Goal: Task Accomplishment & Management: Use online tool/utility

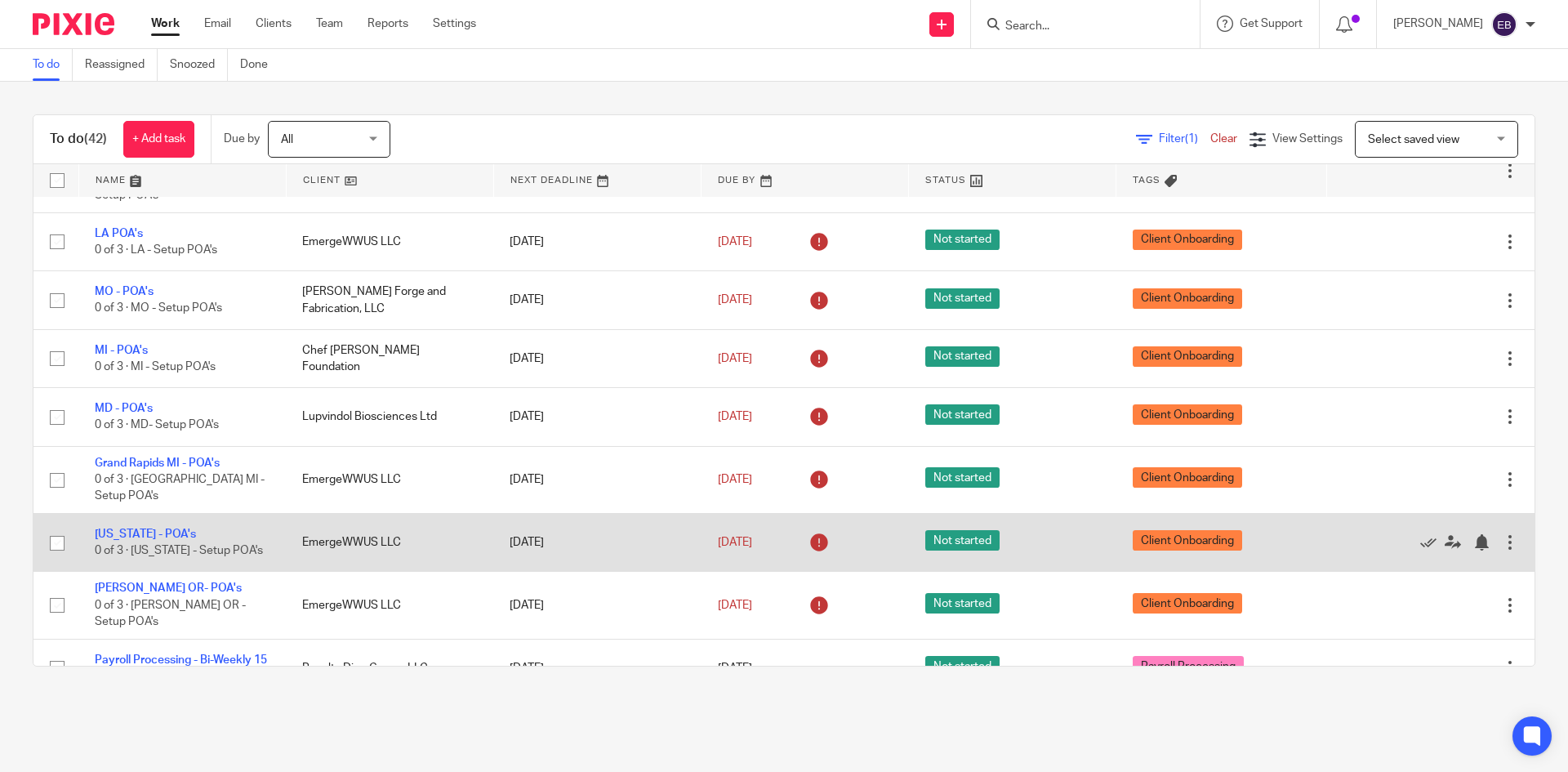
scroll to position [2122, 0]
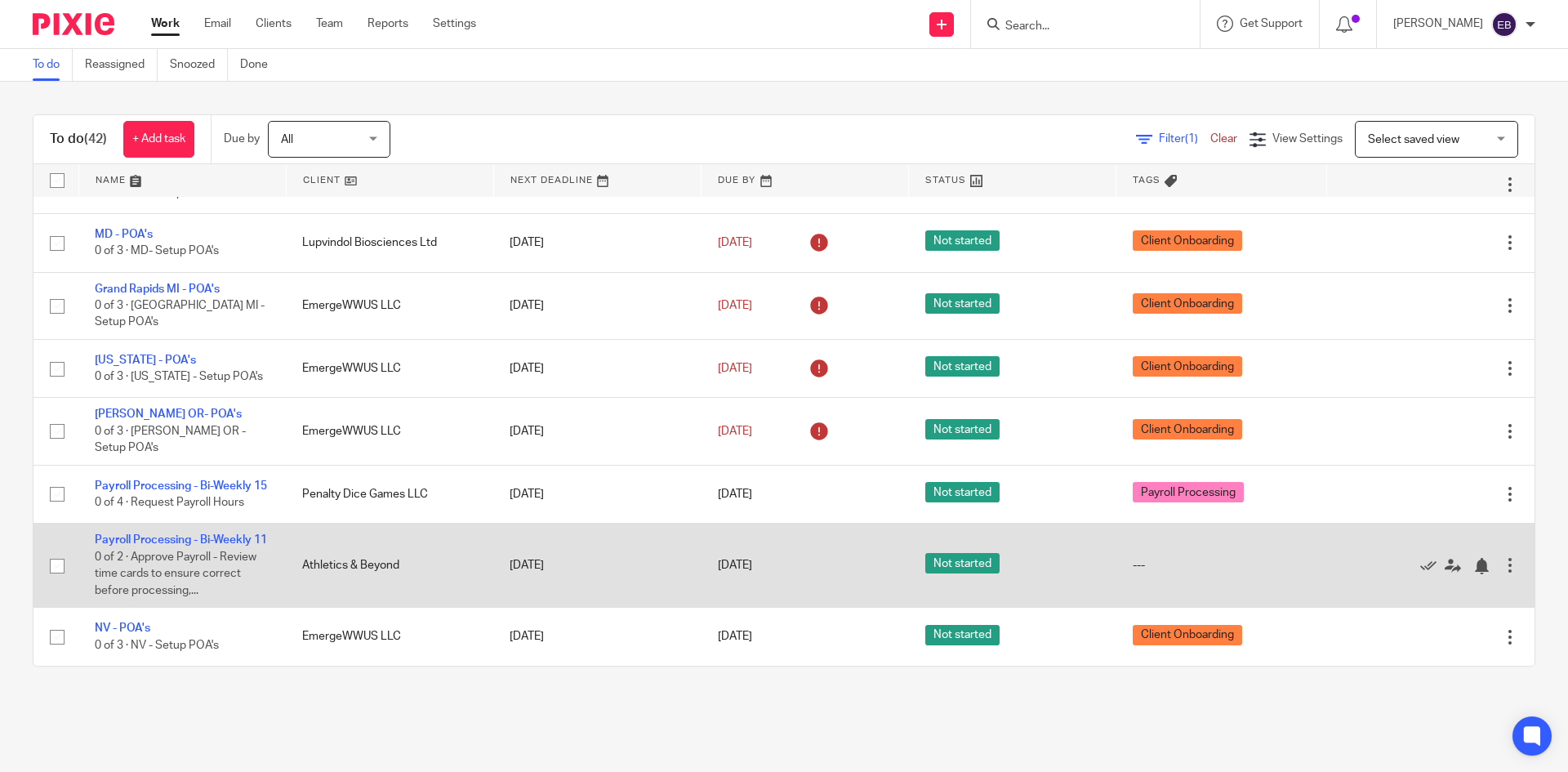
click at [1501, 557] on div at bounding box center [1509, 565] width 17 height 17
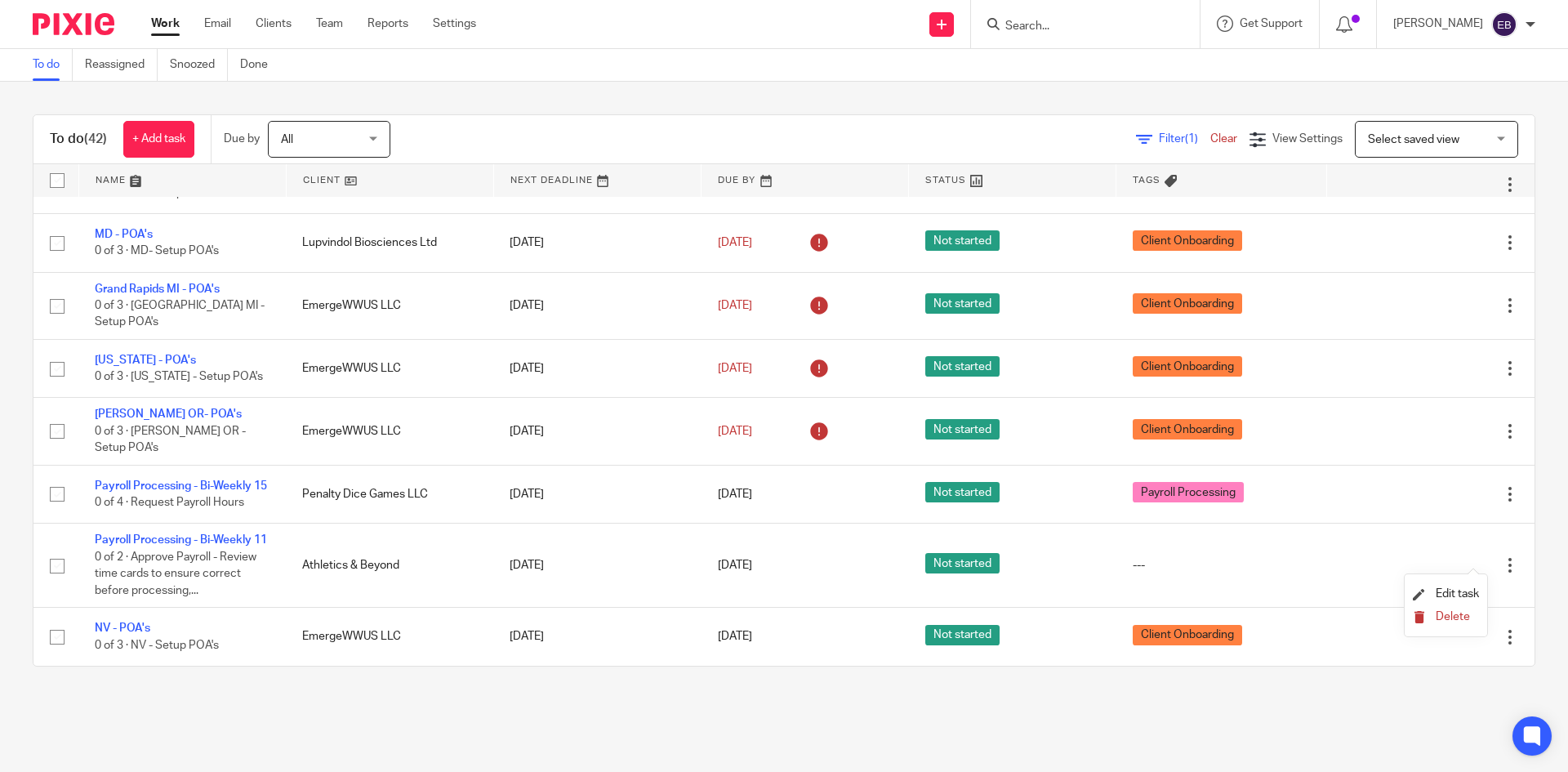
click at [1458, 613] on span "Delete" at bounding box center [1452, 617] width 35 height 12
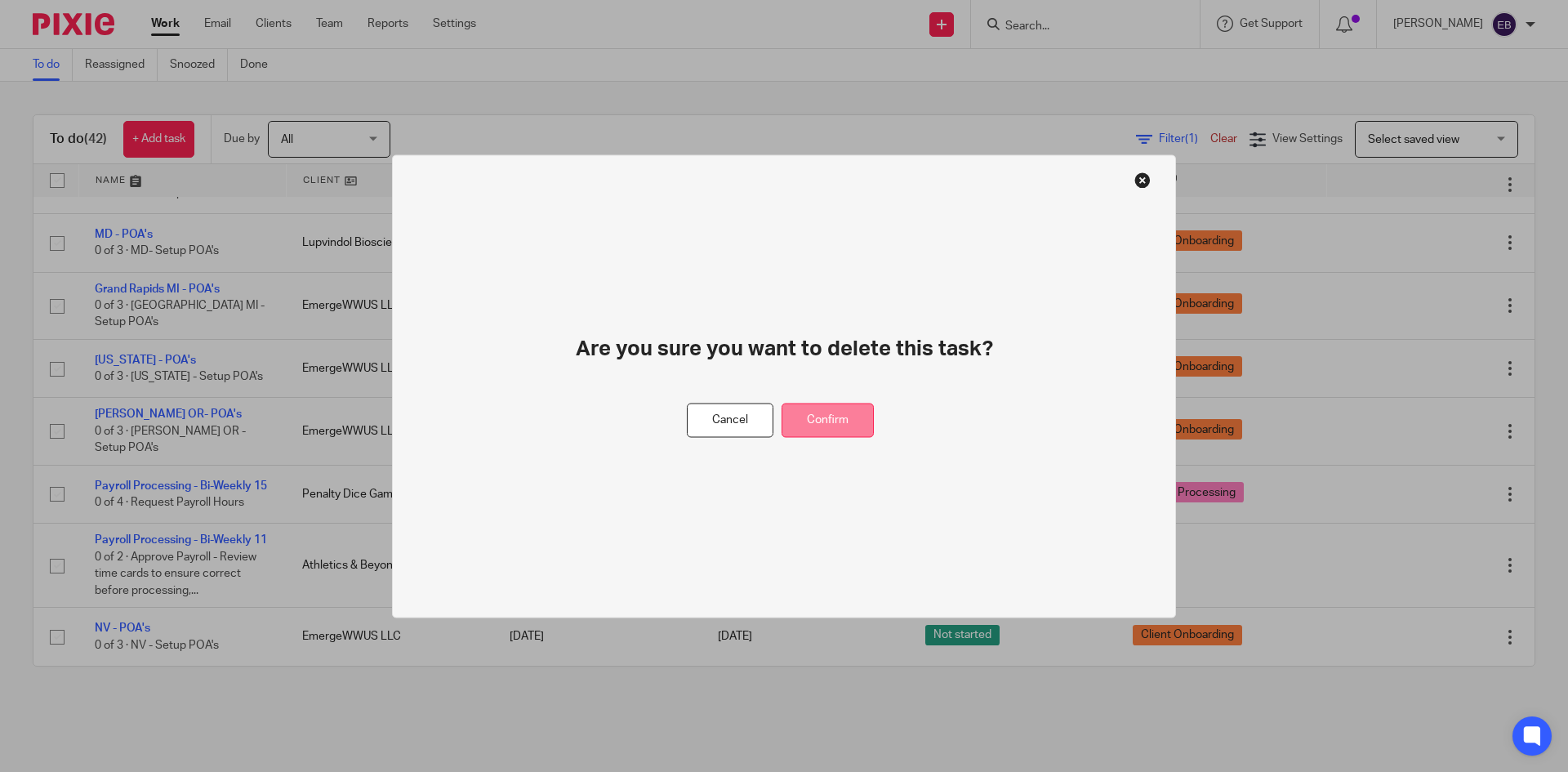
click at [864, 422] on button "Confirm" at bounding box center [827, 421] width 92 height 36
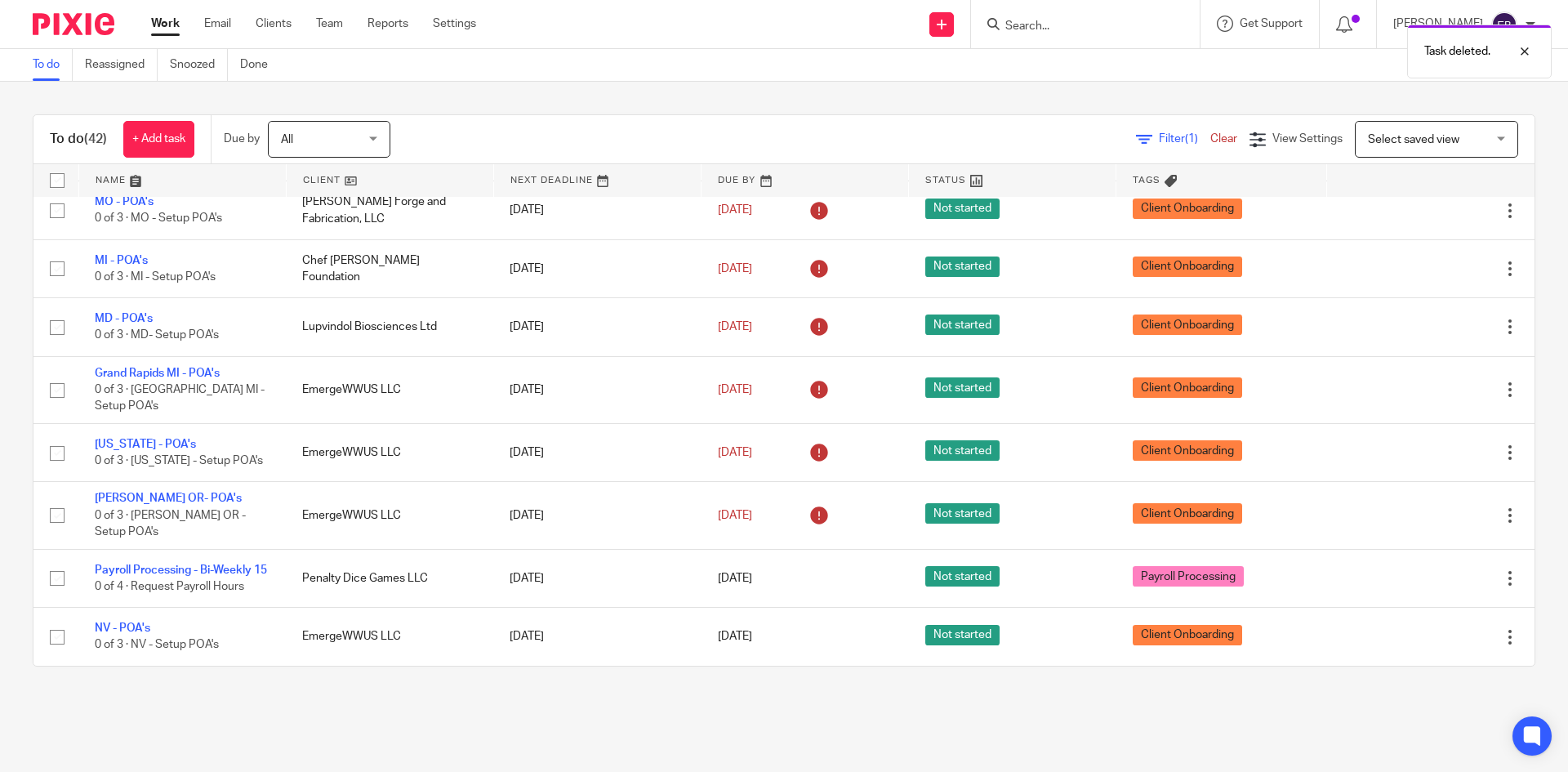
scroll to position [2022, 0]
click at [169, 22] on link "Work" at bounding box center [165, 24] width 29 height 17
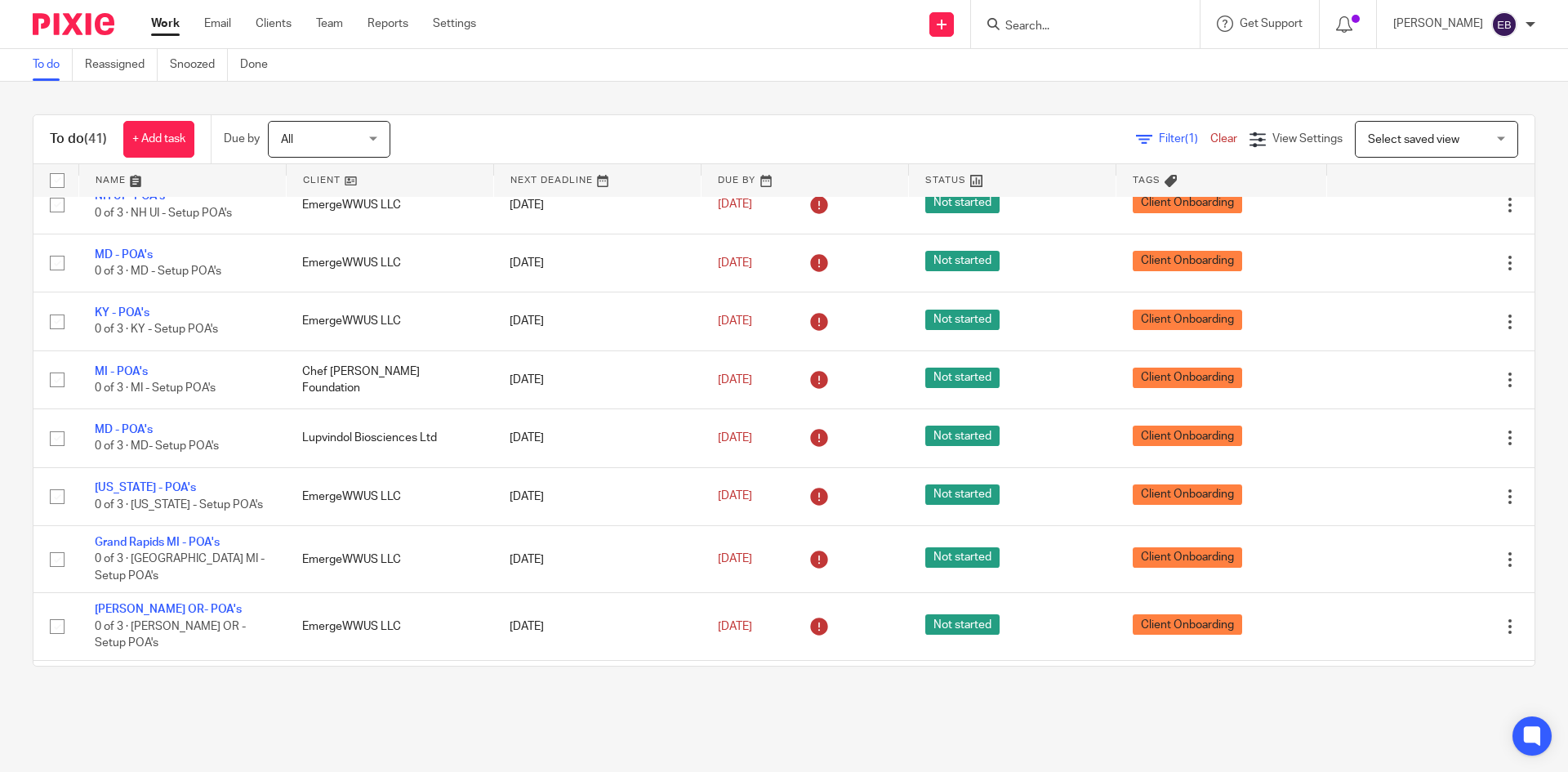
scroll to position [2022, 0]
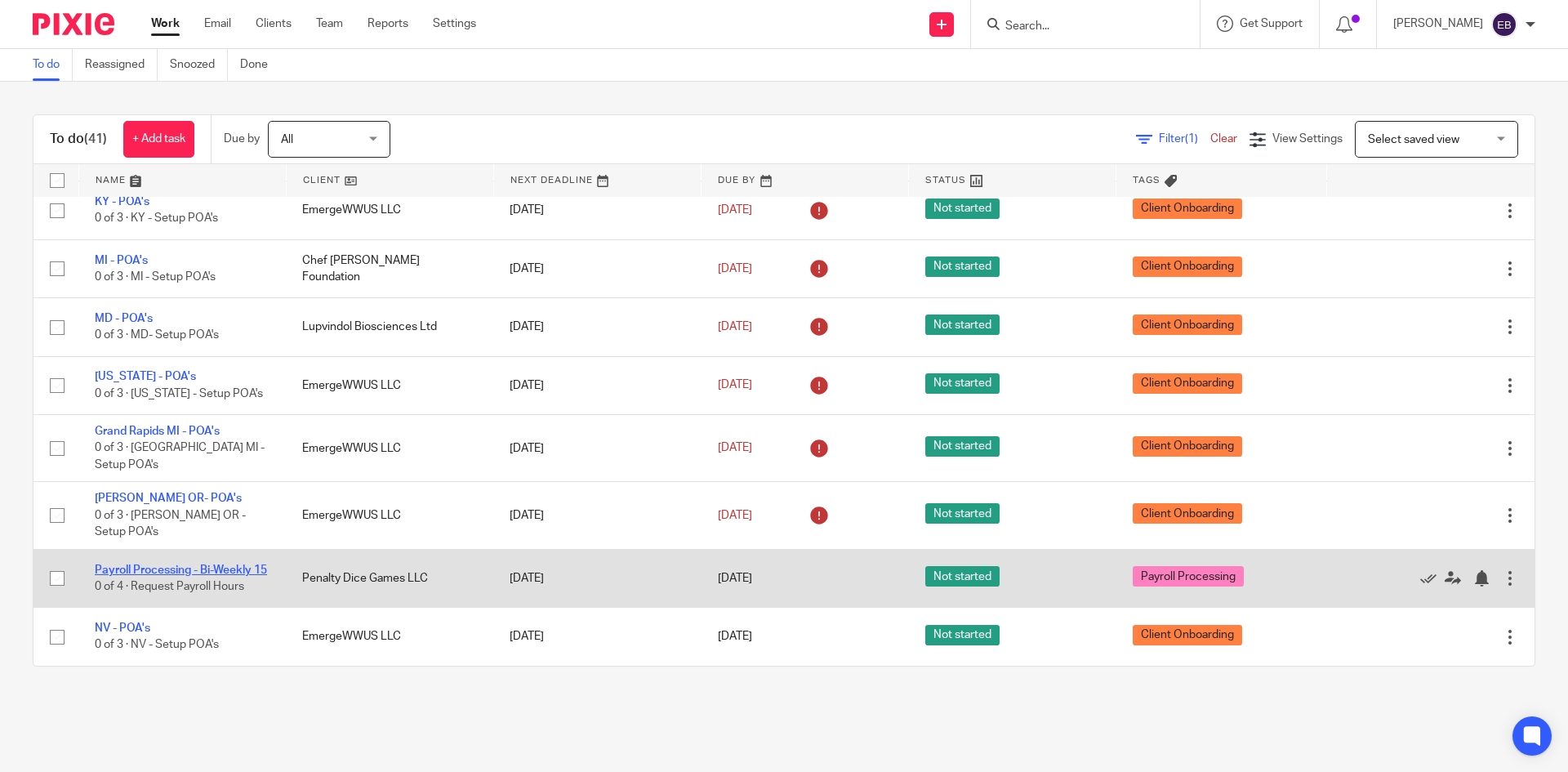
click at [177, 565] on link "Payroll Processing - Bi-Weekly 15" at bounding box center [181, 571] width 173 height 12
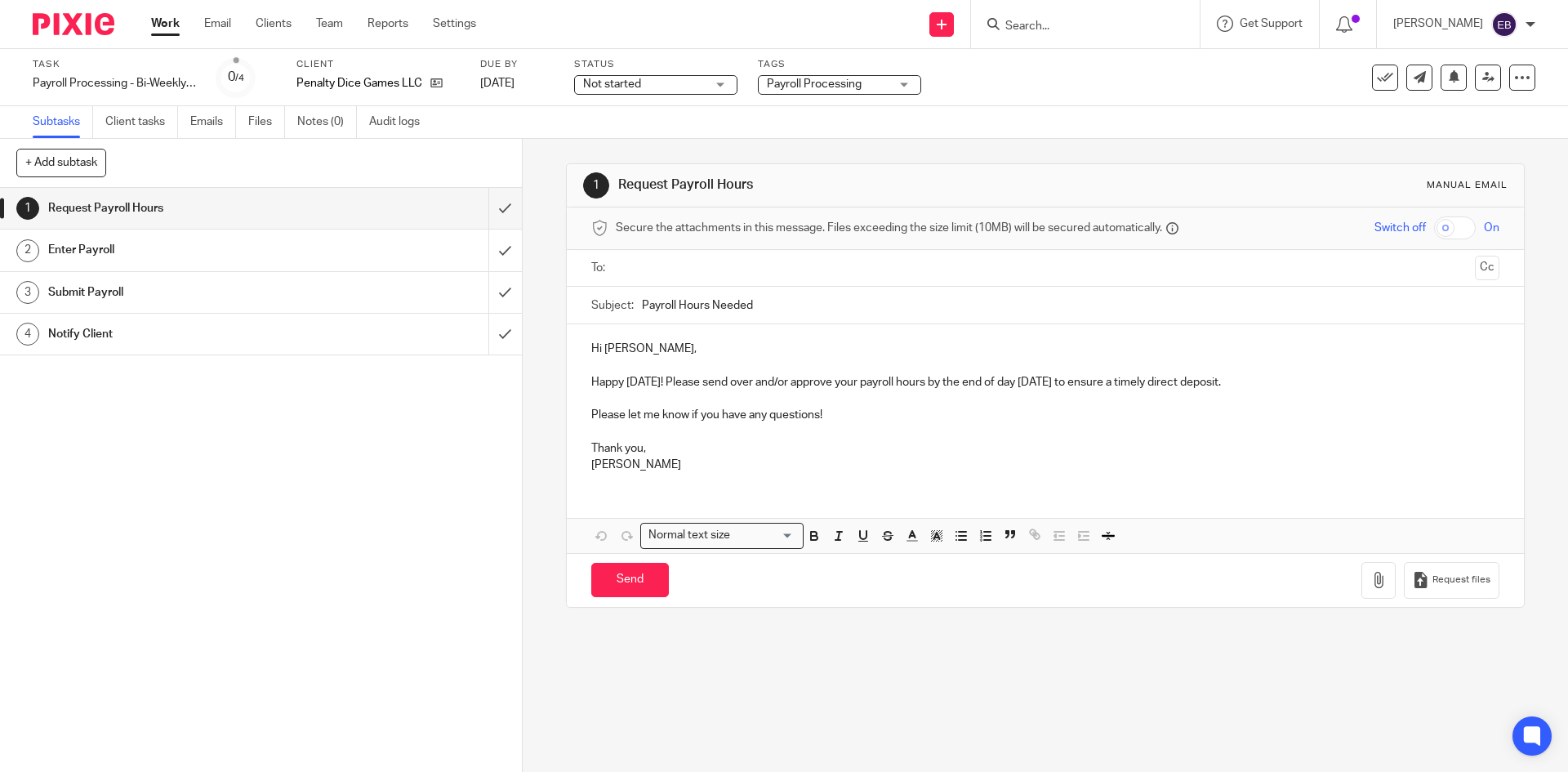
click at [679, 259] on input "text" at bounding box center [1044, 268] width 846 height 19
click at [622, 560] on div "Send You have unsaved changes Request files" at bounding box center [1044, 582] width 956 height 54
click at [615, 583] on input "Send" at bounding box center [630, 583] width 78 height 36
type input "Sent"
